Goal: Use online tool/utility: Utilize a website feature to perform a specific function

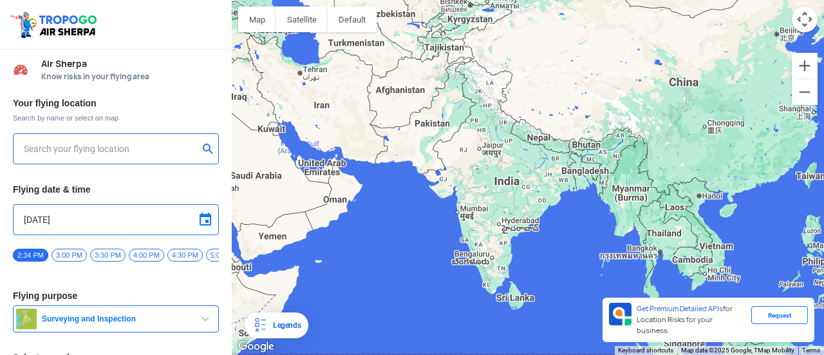
click at [126, 149] on input "text" at bounding box center [111, 148] width 174 height 15
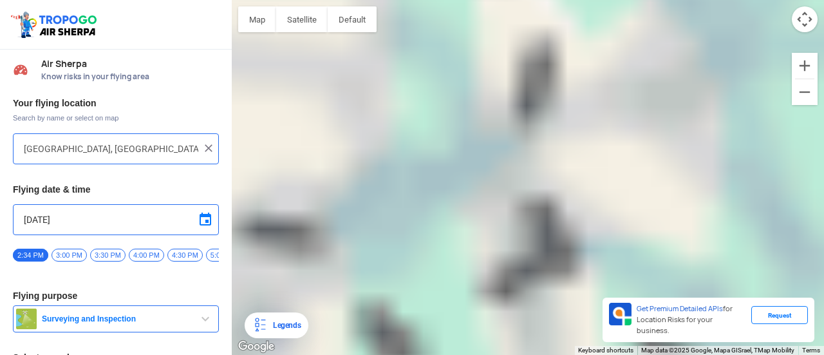
type input "[STREET_ADDRESS]"
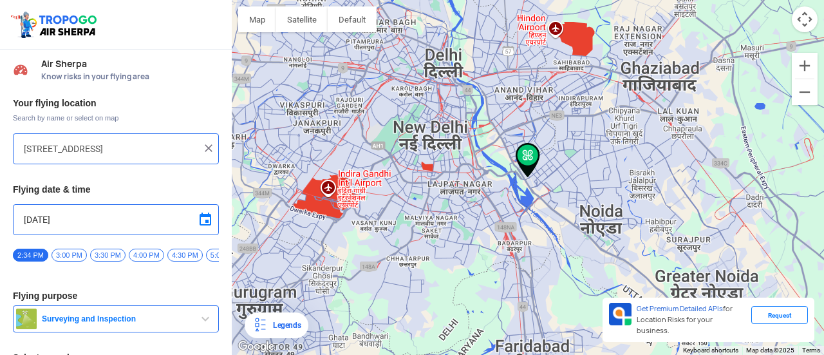
click at [200, 221] on span at bounding box center [205, 219] width 15 height 15
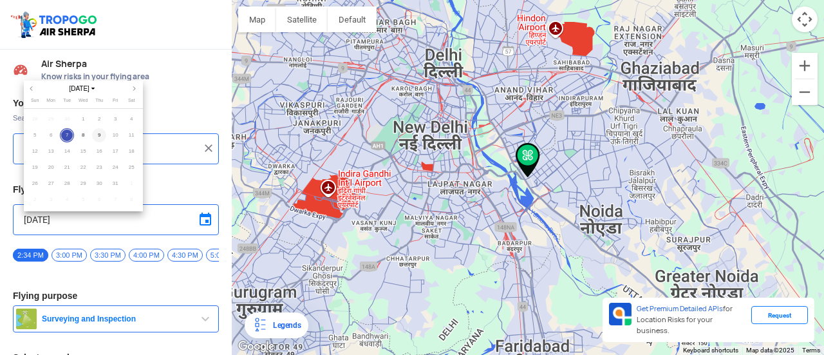
click at [97, 135] on span "9" at bounding box center [99, 135] width 15 height 15
type input "[DATE]"
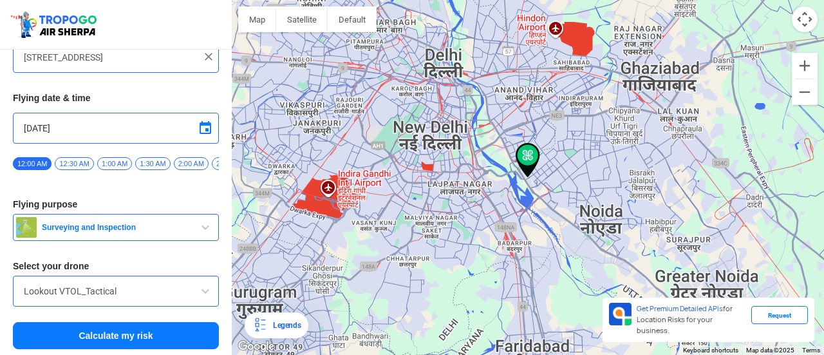
scroll to position [97, 0]
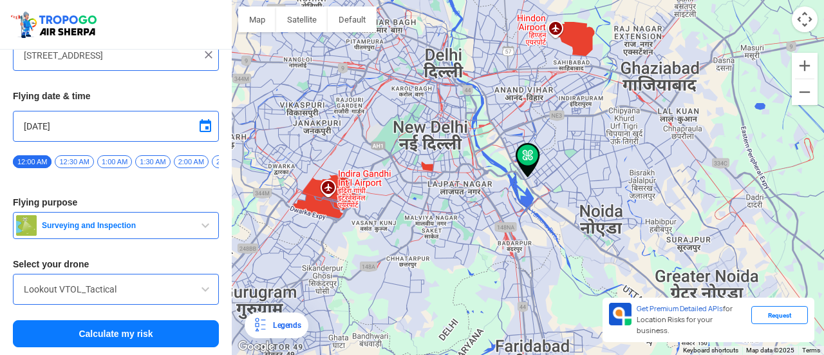
click at [203, 225] on span "button" at bounding box center [205, 225] width 15 height 15
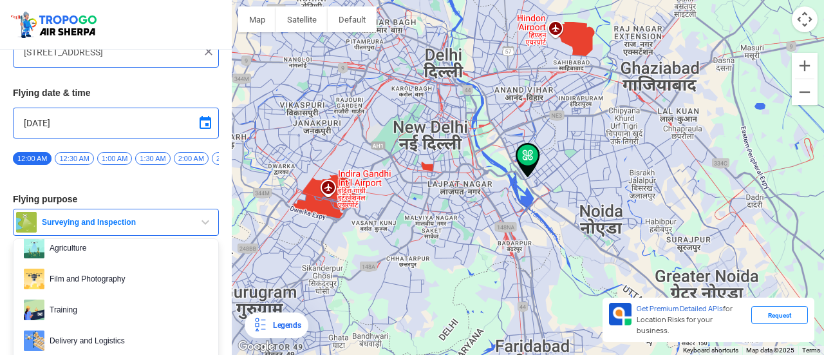
scroll to position [48, 0]
click at [124, 278] on span "Film and Photography" at bounding box center [125, 278] width 163 height 21
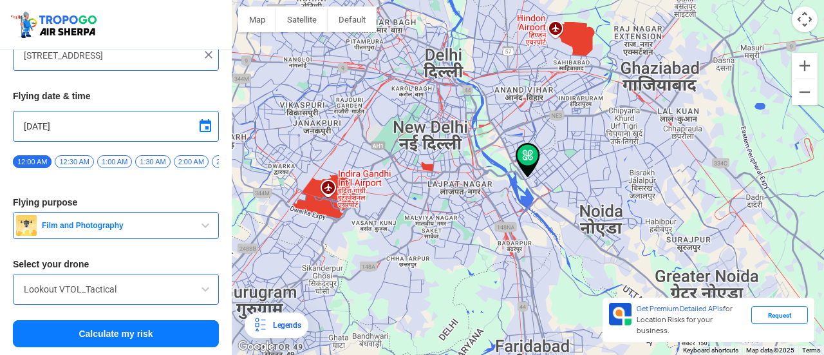
click at [203, 291] on span at bounding box center [205, 288] width 15 height 15
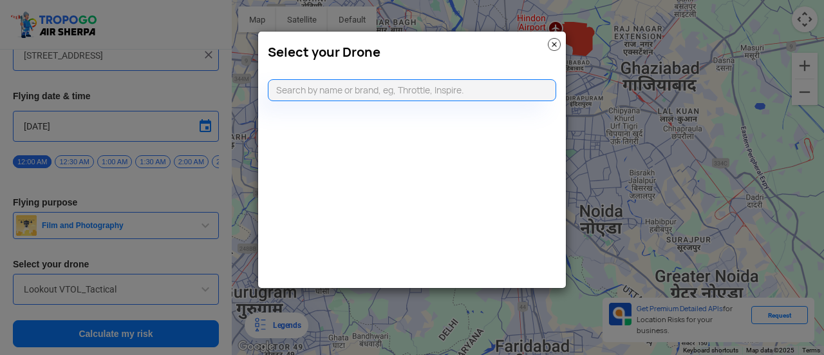
click at [190, 257] on modal-container "Select your Drone" at bounding box center [412, 177] width 824 height 355
click at [559, 44] on img at bounding box center [554, 44] width 13 height 13
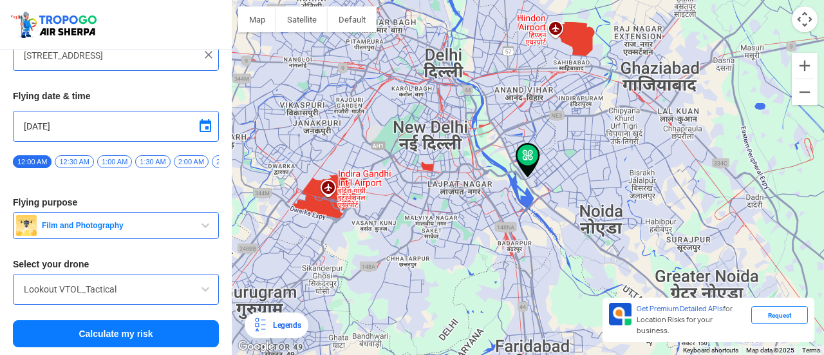
click at [140, 335] on button "Calculate my risk" at bounding box center [116, 333] width 206 height 27
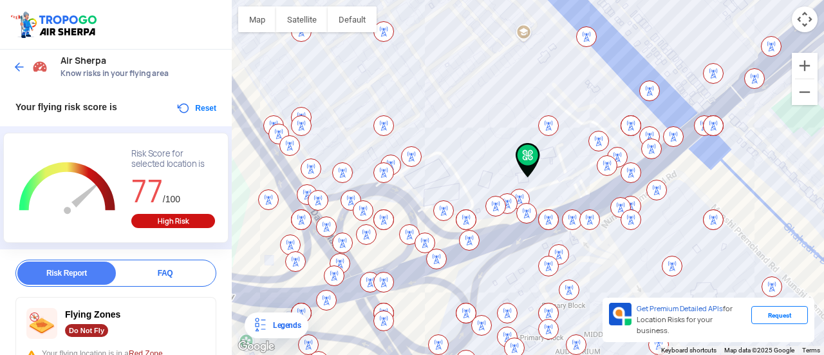
scroll to position [0, 0]
